Goal: Task Accomplishment & Management: Manage account settings

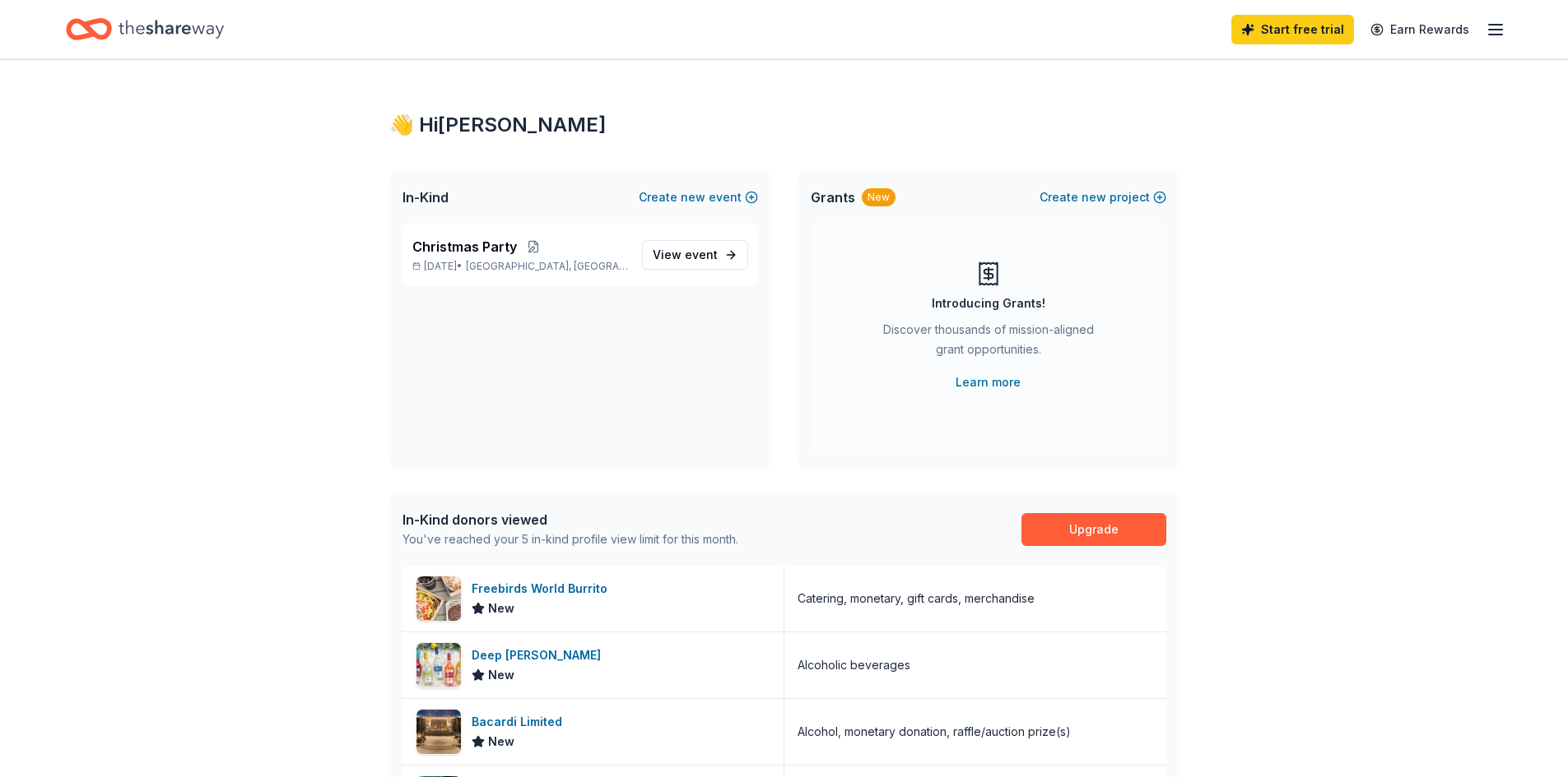
click at [1489, 20] on icon "button" at bounding box center [1495, 29] width 20 height 20
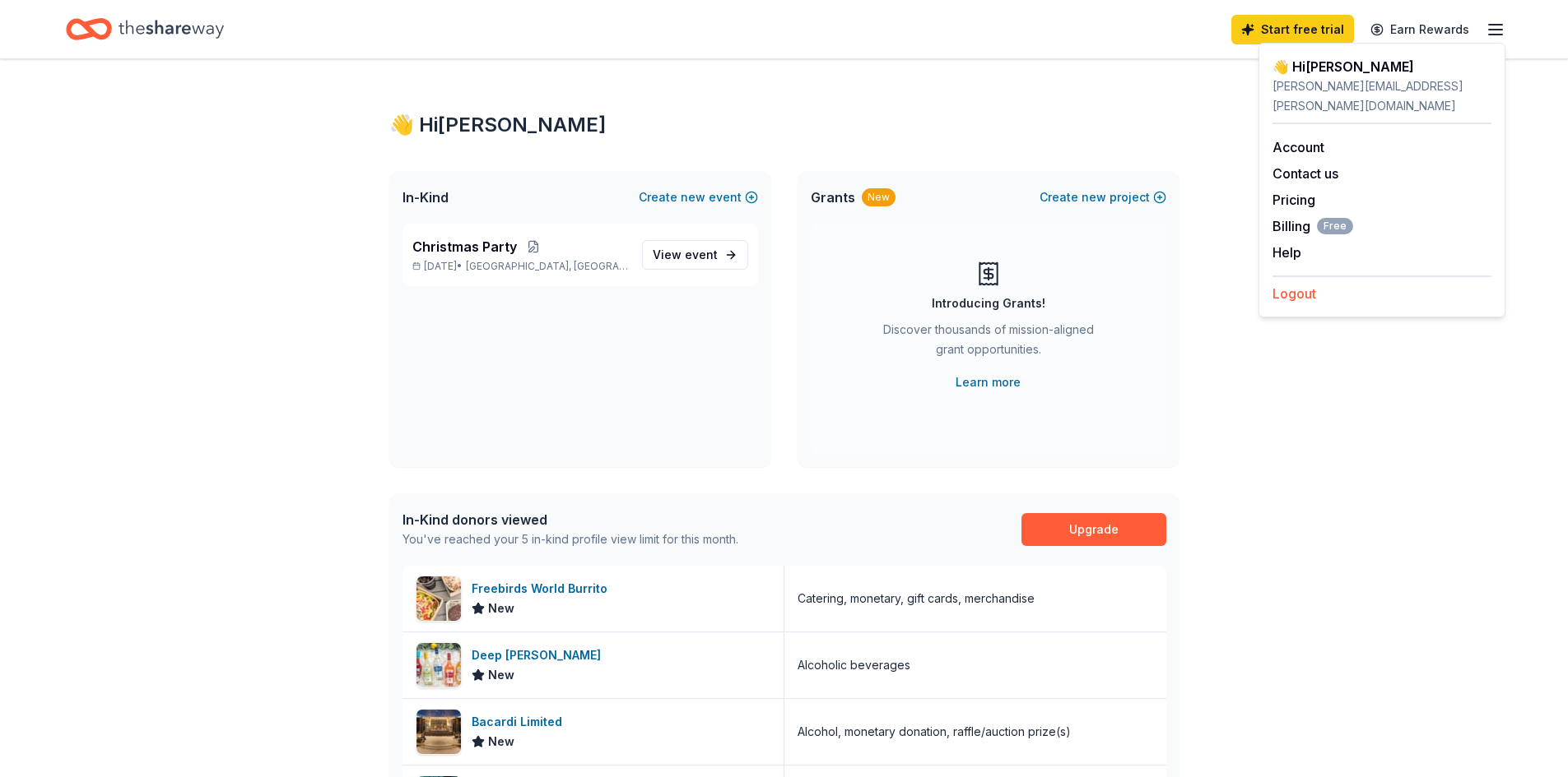
click at [1289, 284] on button "Logout" at bounding box center [1294, 293] width 44 height 20
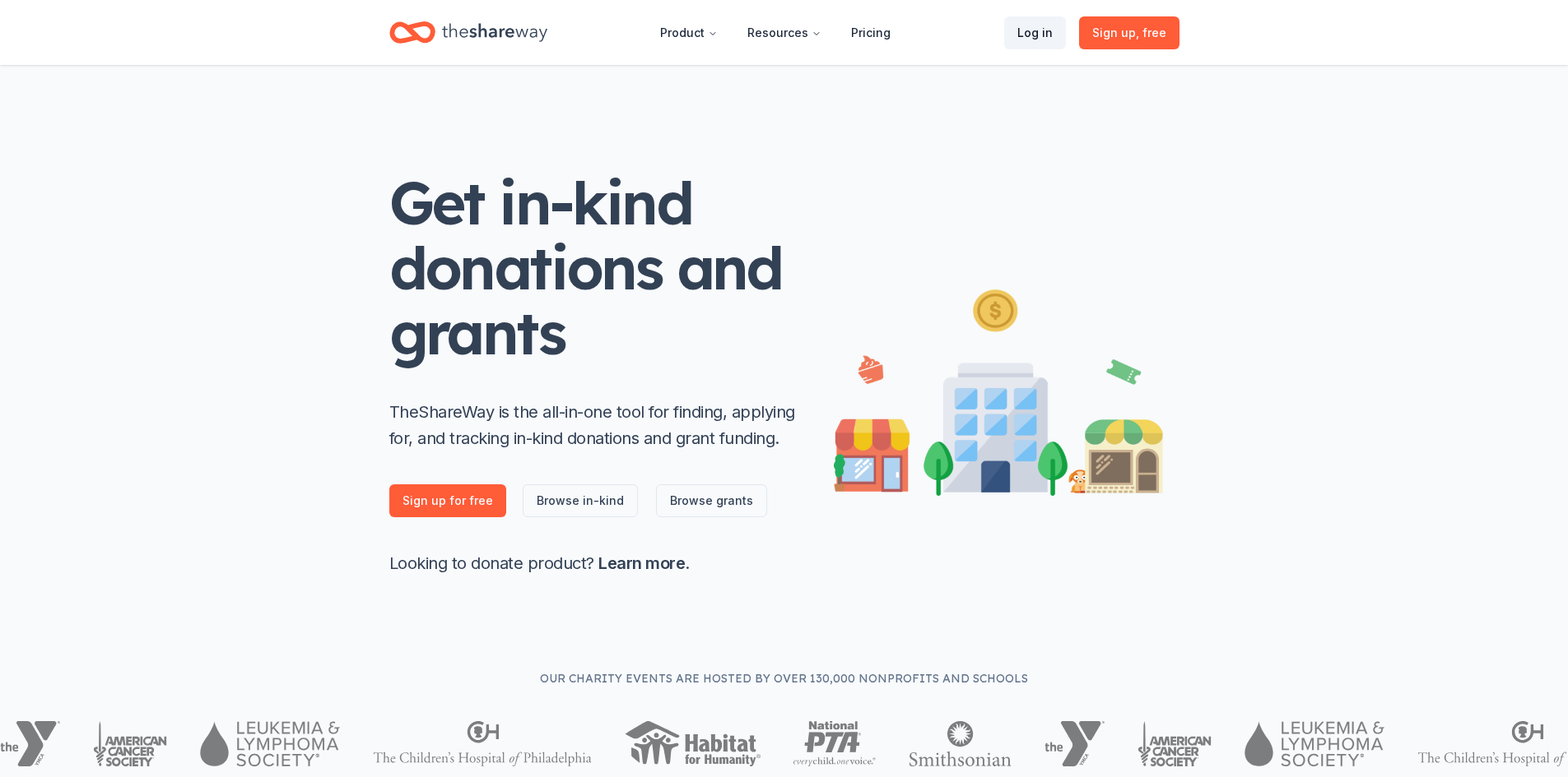
click at [1035, 38] on link "Log in" at bounding box center [1034, 32] width 62 height 33
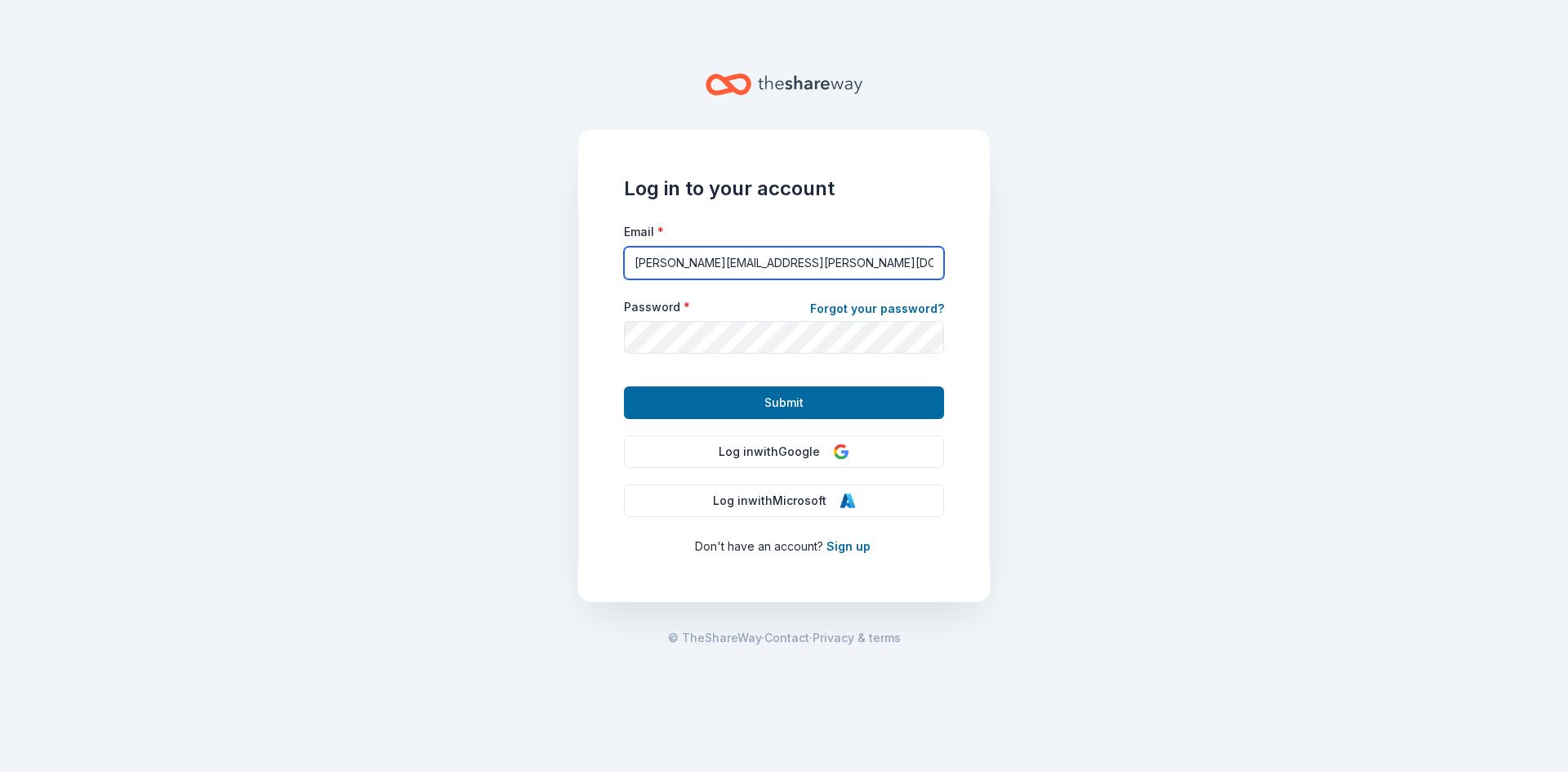
click at [714, 261] on input "[PERSON_NAME][EMAIL_ADDRESS][PERSON_NAME][DOMAIN_NAME]" at bounding box center [783, 262] width 320 height 33
drag, startPoint x: 714, startPoint y: 261, endPoint x: 611, endPoint y: 257, distance: 103.1
click at [611, 257] on div "Log in to your account Email * [PERSON_NAME][EMAIL_ADDRESS][PERSON_NAME][DOMAIN…" at bounding box center [784, 366] width 412 height 472
type input "[PERSON_NAME][EMAIL_ADDRESS][PERSON_NAME][DOMAIN_NAME]"
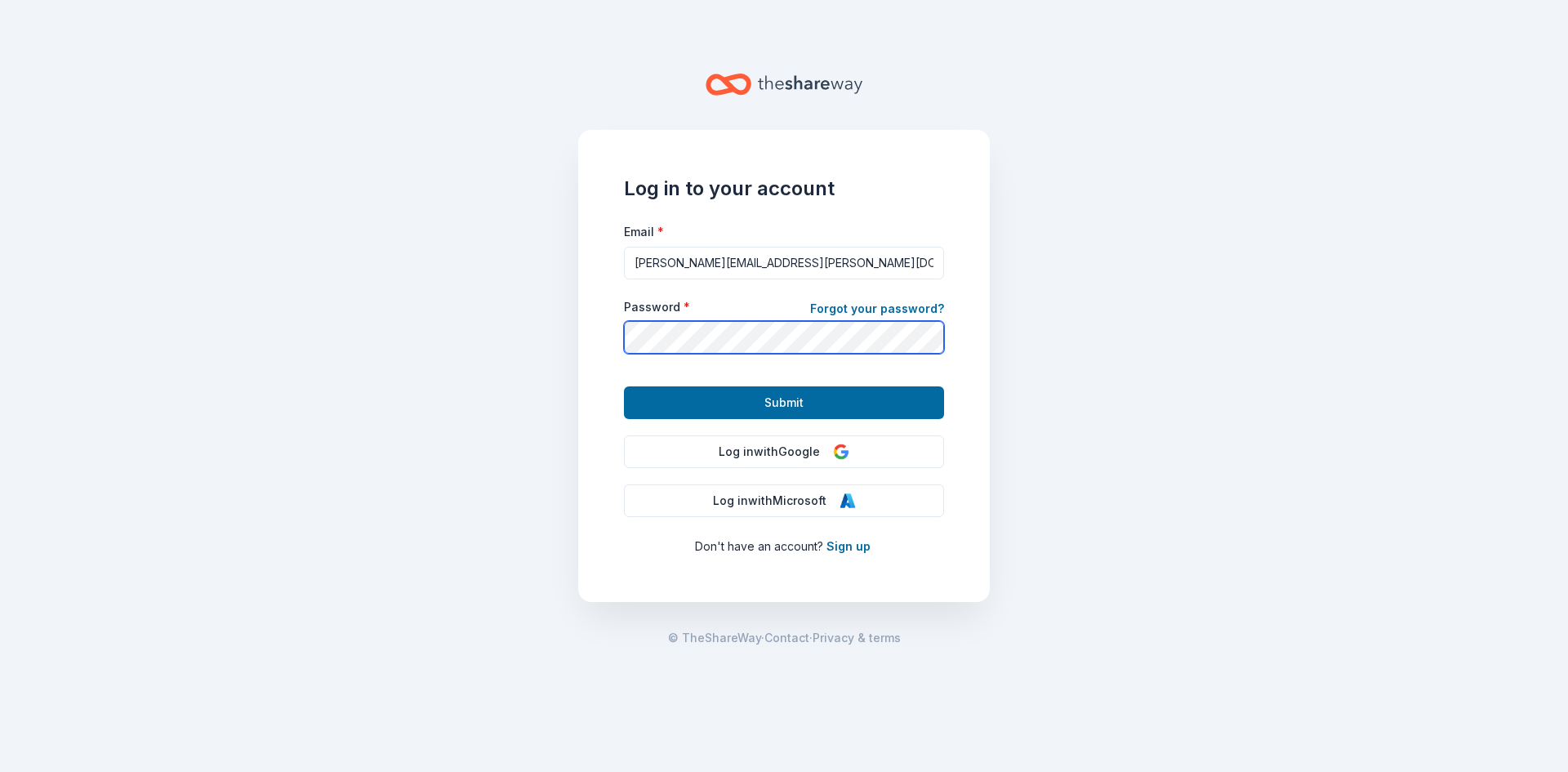
click at [573, 320] on main "Log in to your account Email * [PERSON_NAME][EMAIL_ADDRESS][PERSON_NAME][DOMAIN…" at bounding box center [784, 386] width 1568 height 772
click at [624, 386] on button "Submit" at bounding box center [783, 402] width 320 height 33
